Goal: Communication & Community: Answer question/provide support

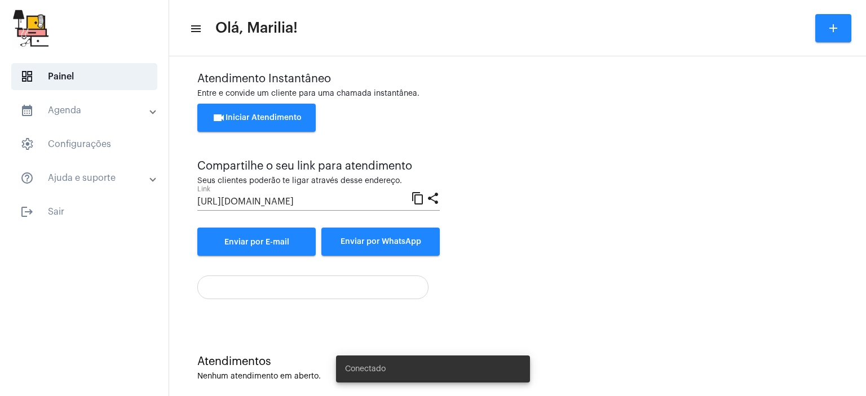
scroll to position [25, 0]
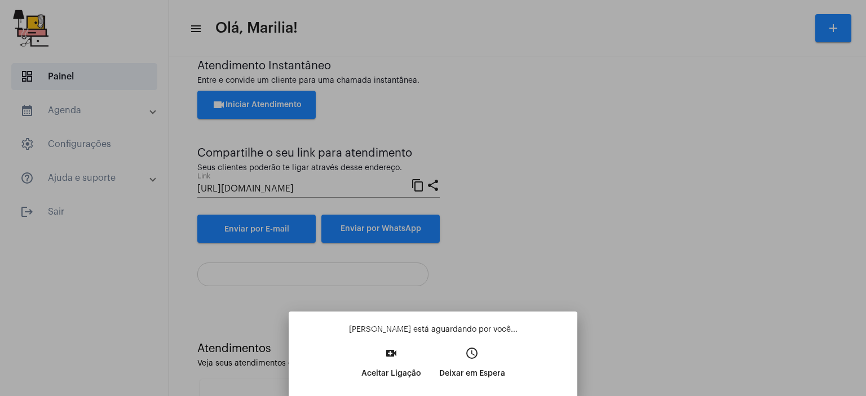
click at [399, 377] on p "Aceitar Ligação" at bounding box center [392, 374] width 60 height 20
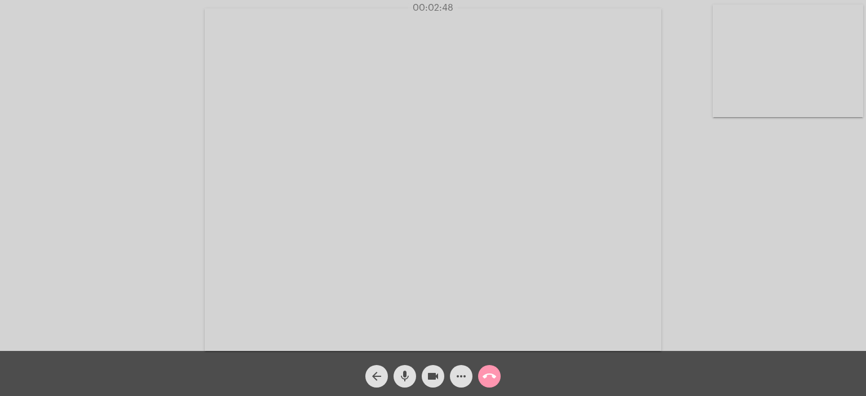
click at [778, 114] on video at bounding box center [788, 61] width 151 height 113
drag, startPoint x: 778, startPoint y: 114, endPoint x: 713, endPoint y: 138, distance: 69.1
click at [713, 138] on video at bounding box center [551, 178] width 457 height 343
click at [299, 236] on video at bounding box center [219, 179] width 416 height 312
click at [375, 374] on mat-icon "arrow_back" at bounding box center [377, 377] width 14 height 14
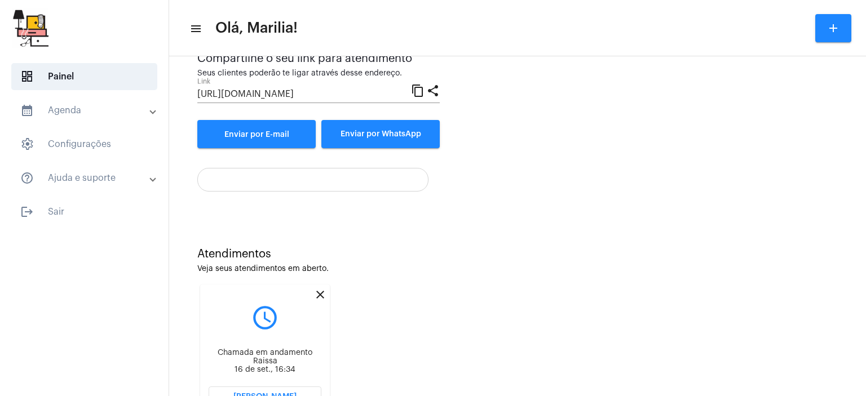
scroll to position [170, 0]
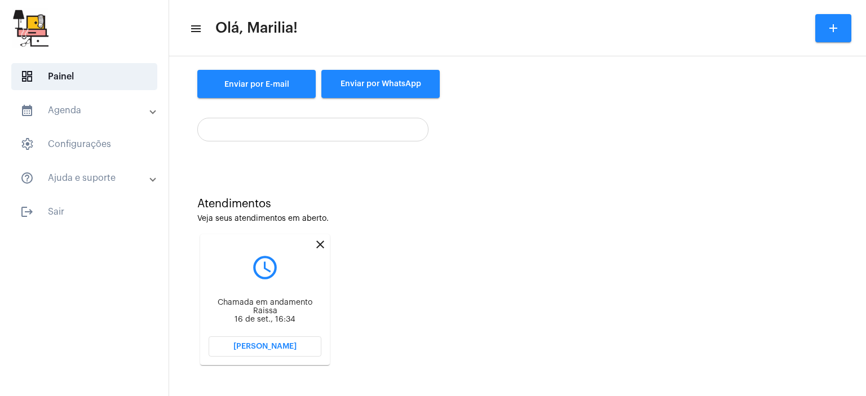
click at [254, 338] on button "[PERSON_NAME]" at bounding box center [265, 347] width 113 height 20
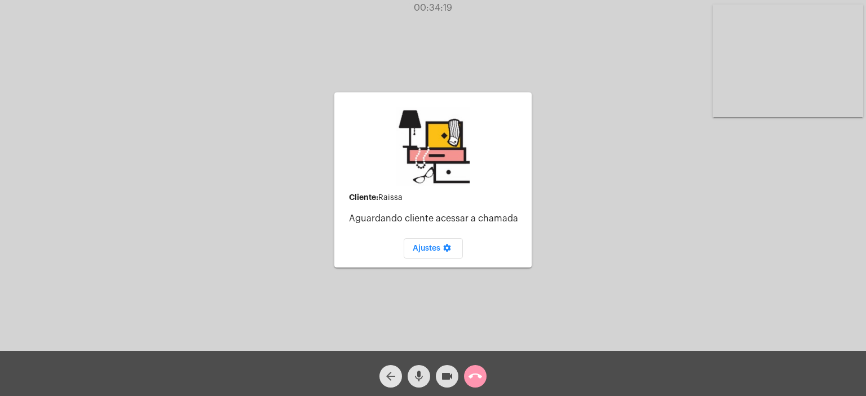
click at [390, 378] on mat-icon "arrow_back" at bounding box center [391, 377] width 14 height 14
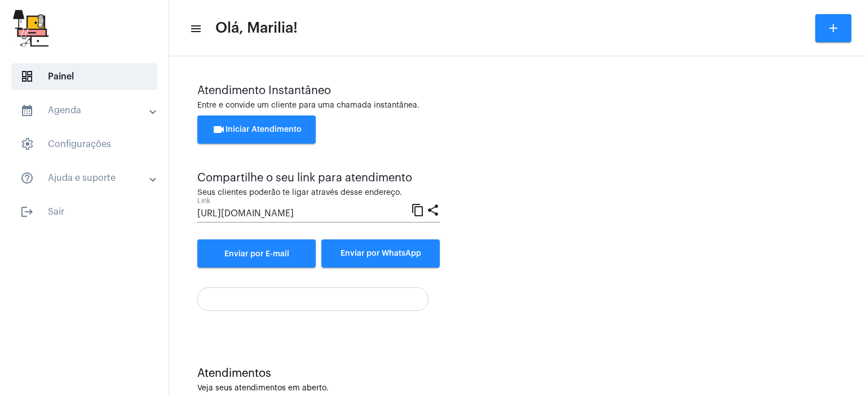
scroll to position [170, 0]
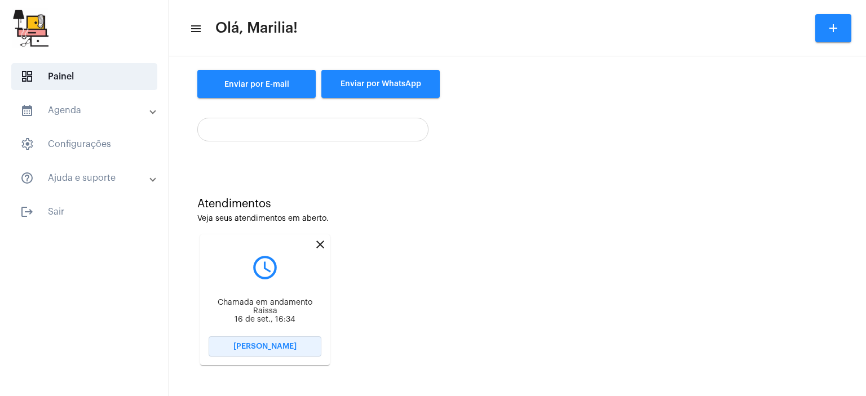
click at [259, 345] on span "[PERSON_NAME]" at bounding box center [264, 347] width 63 height 8
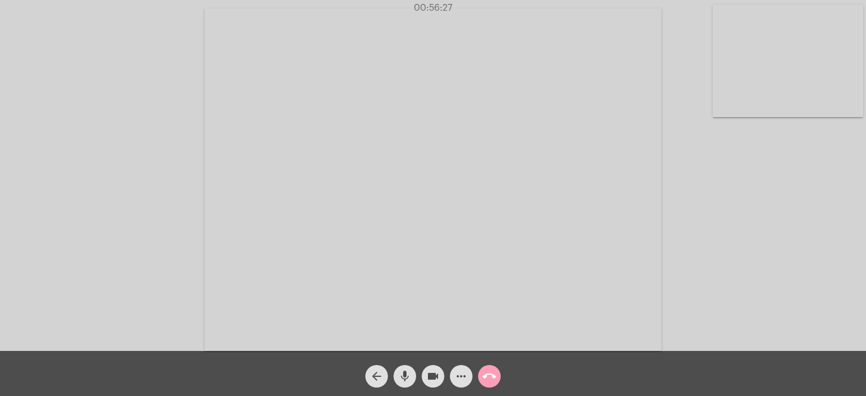
click at [486, 380] on mat-icon "call_end" at bounding box center [490, 377] width 14 height 14
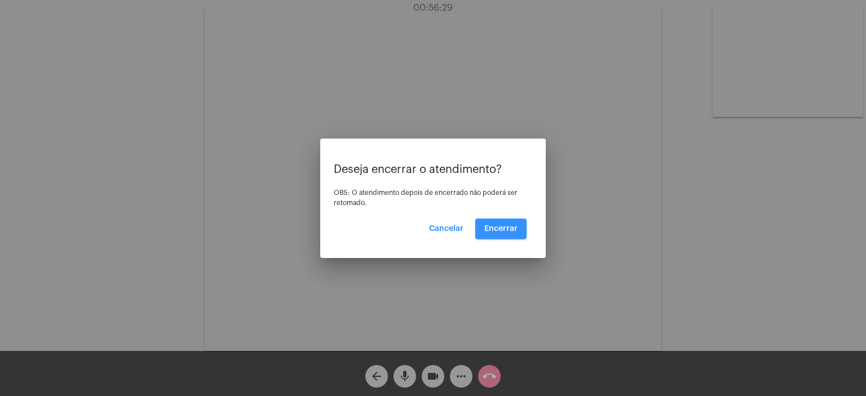
click at [511, 232] on span "Encerrar" at bounding box center [500, 229] width 33 height 8
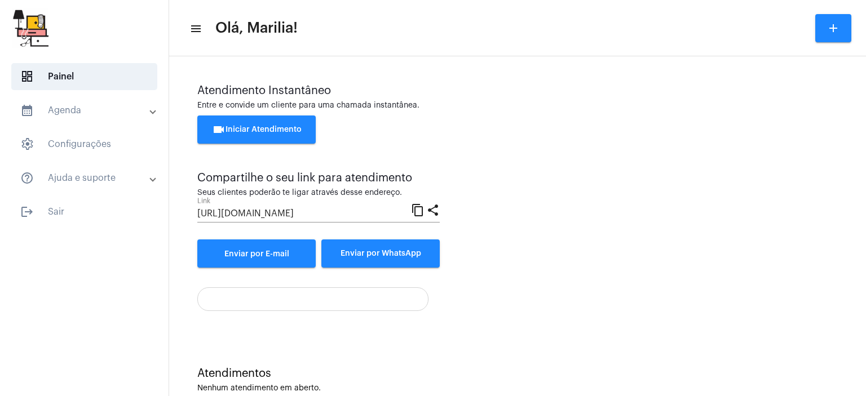
scroll to position [25, 0]
